Goal: Information Seeking & Learning: Learn about a topic

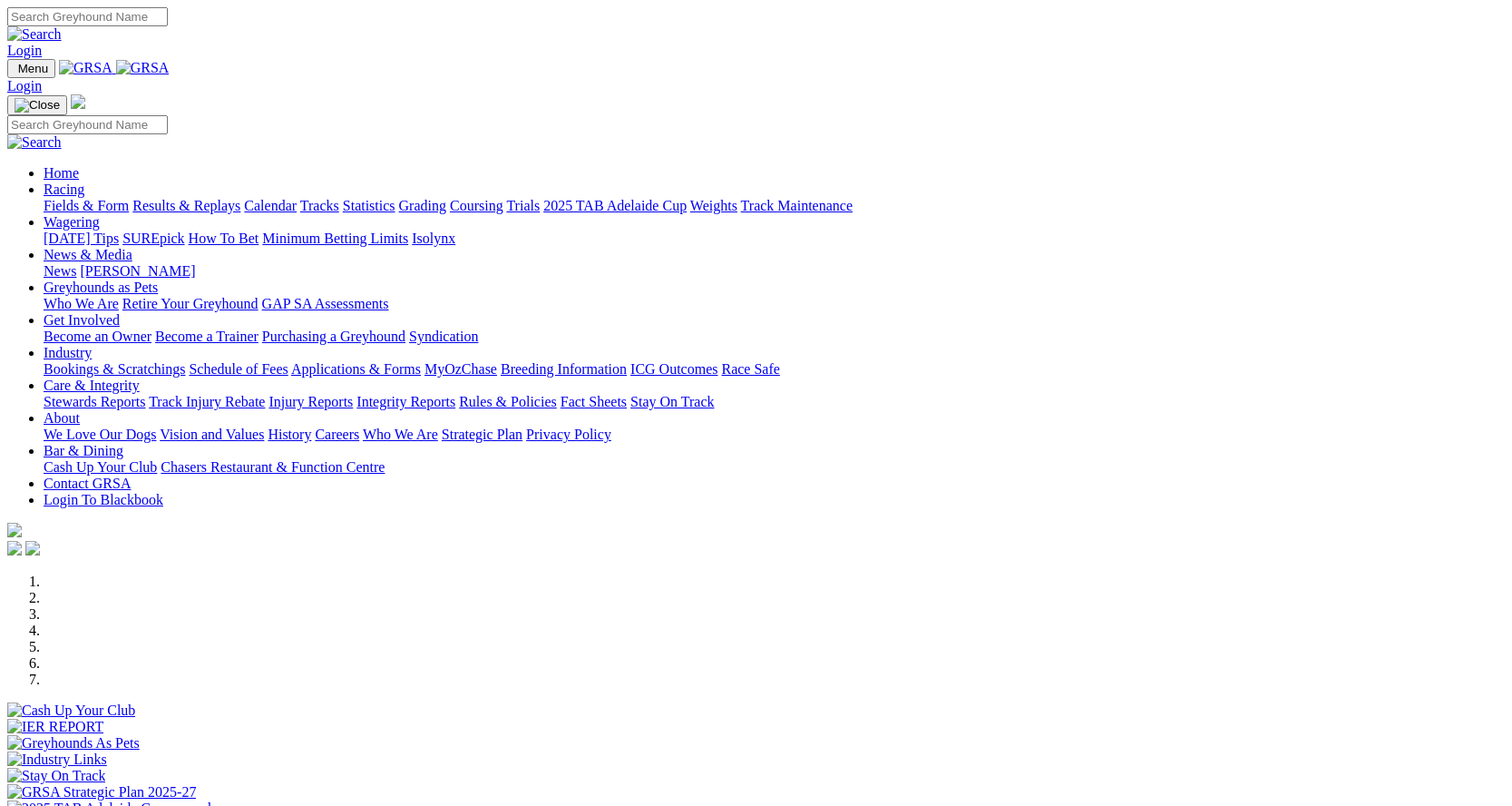
scroll to position [636, 0]
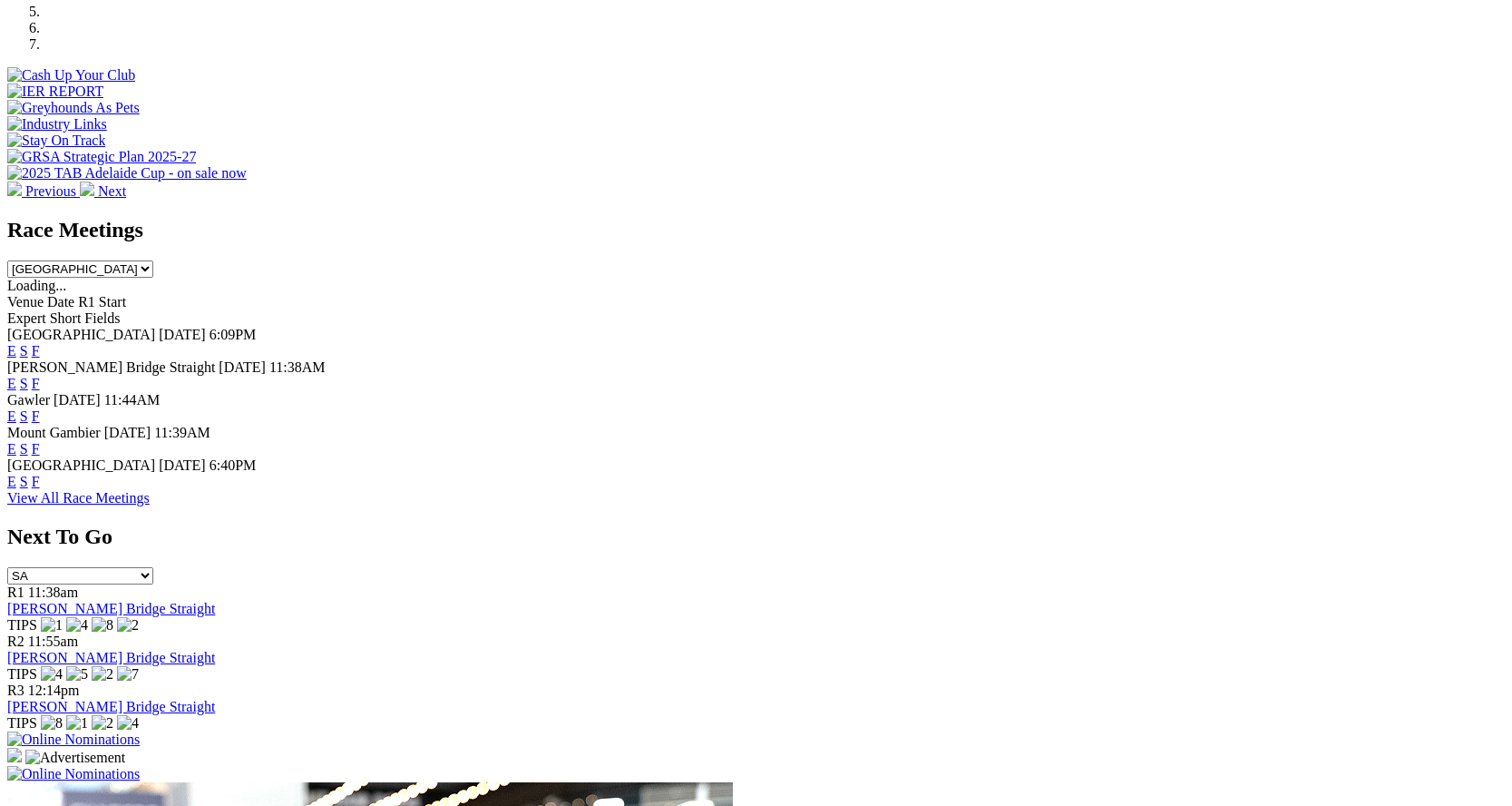
click at [39, 474] on link "F" at bounding box center [36, 481] width 8 height 15
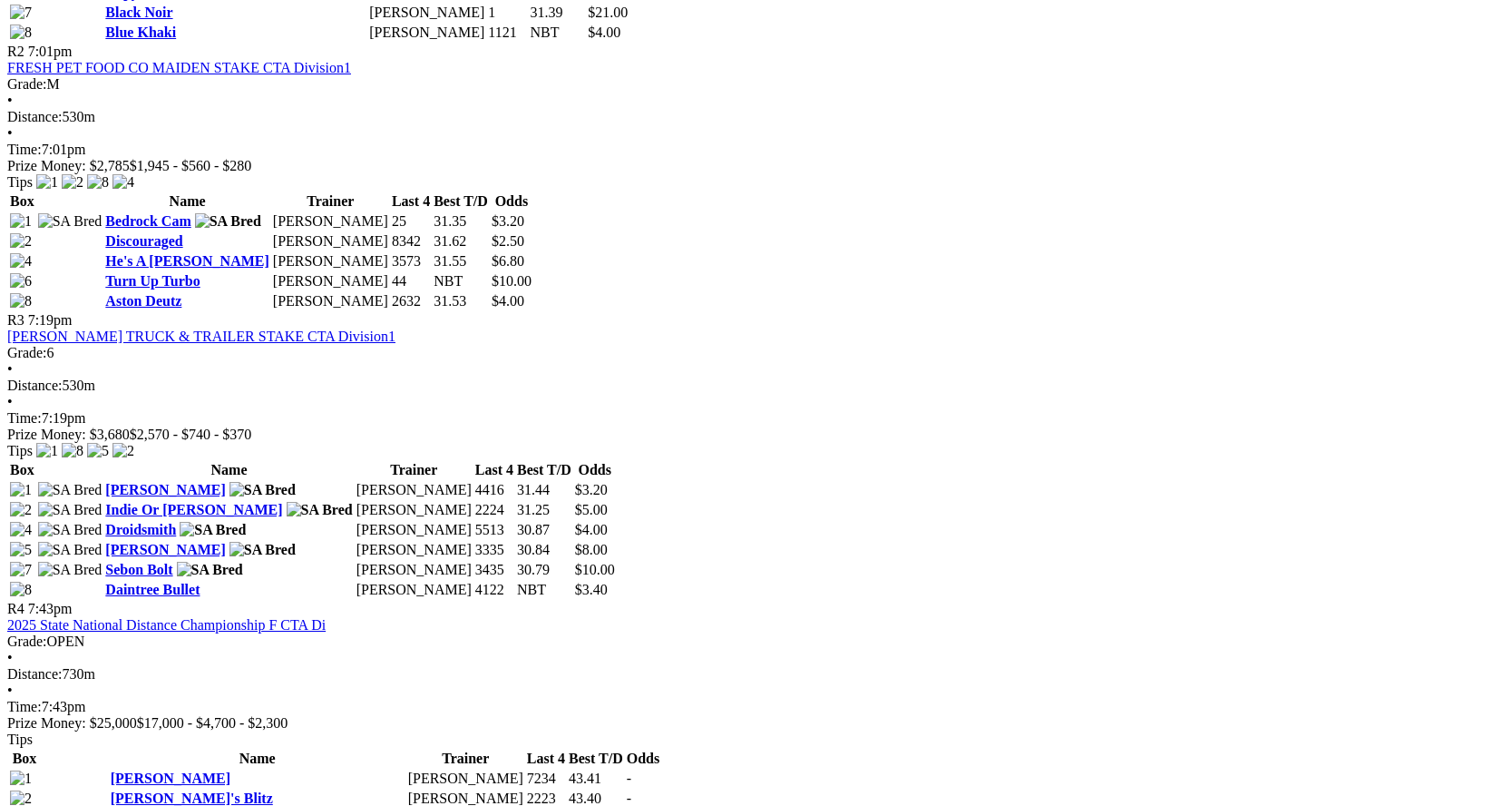
scroll to position [1270, 0]
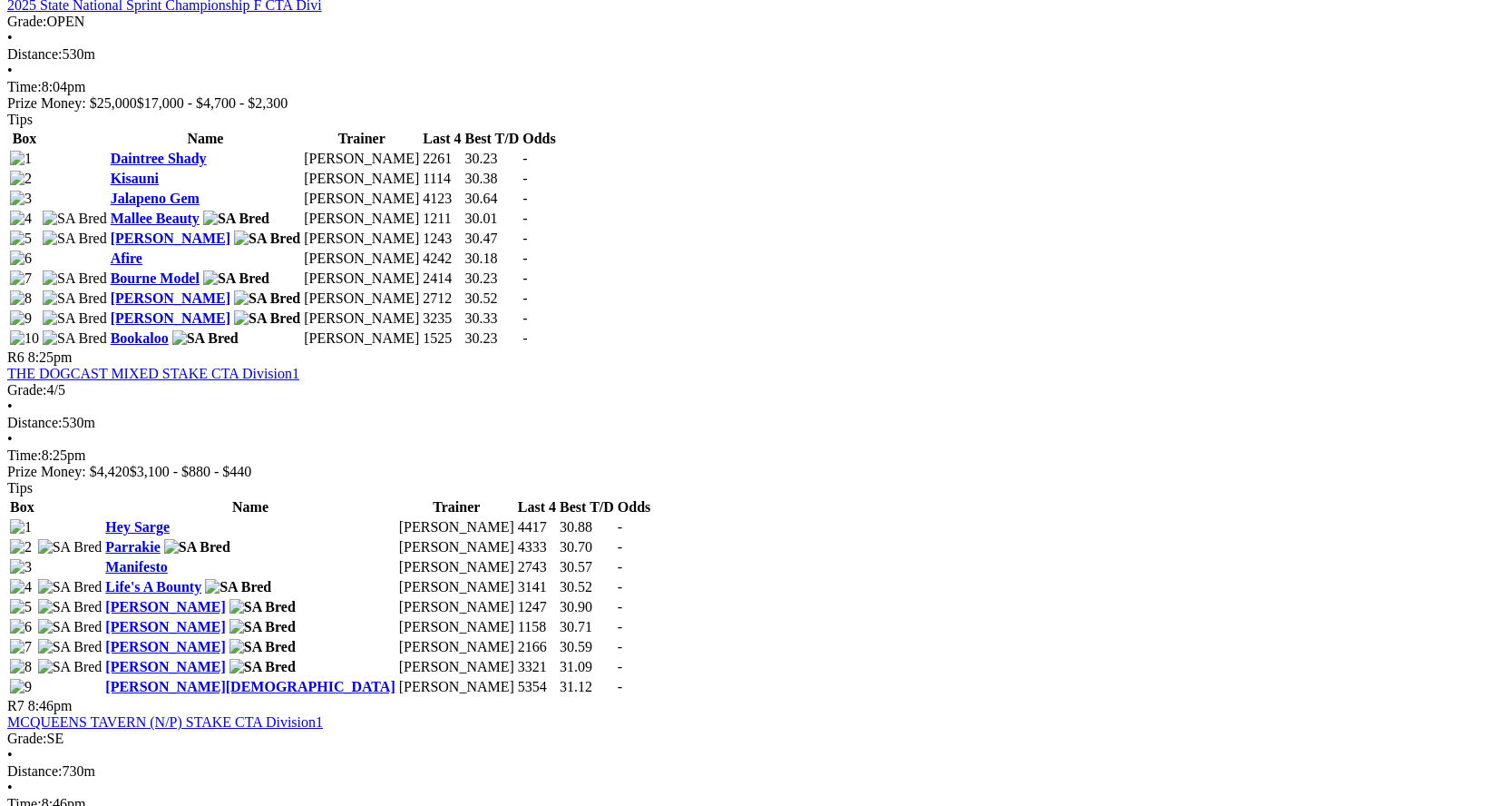
scroll to position [2269, 0]
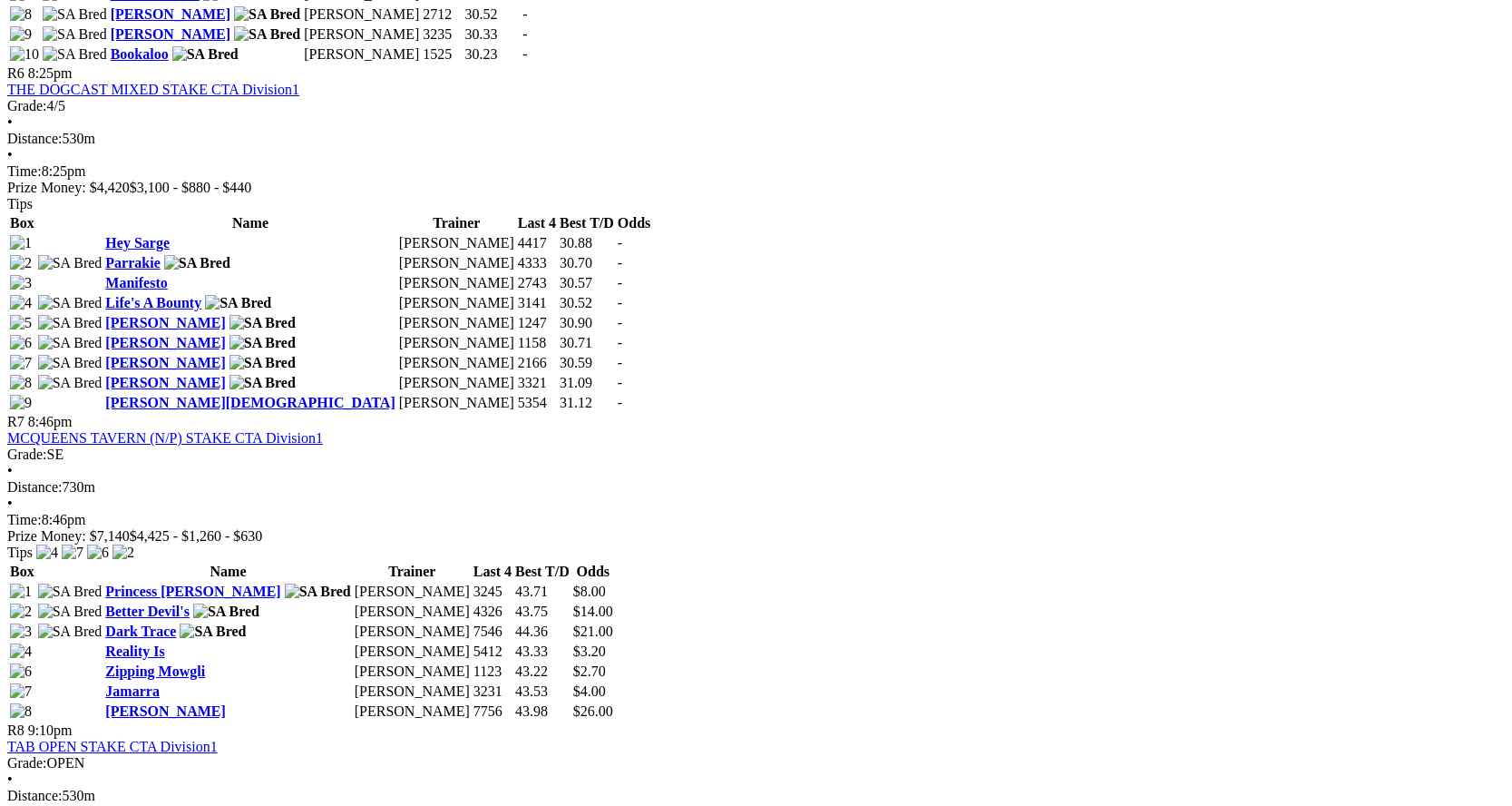
scroll to position [2541, 0]
